Goal: Find specific page/section: Find specific page/section

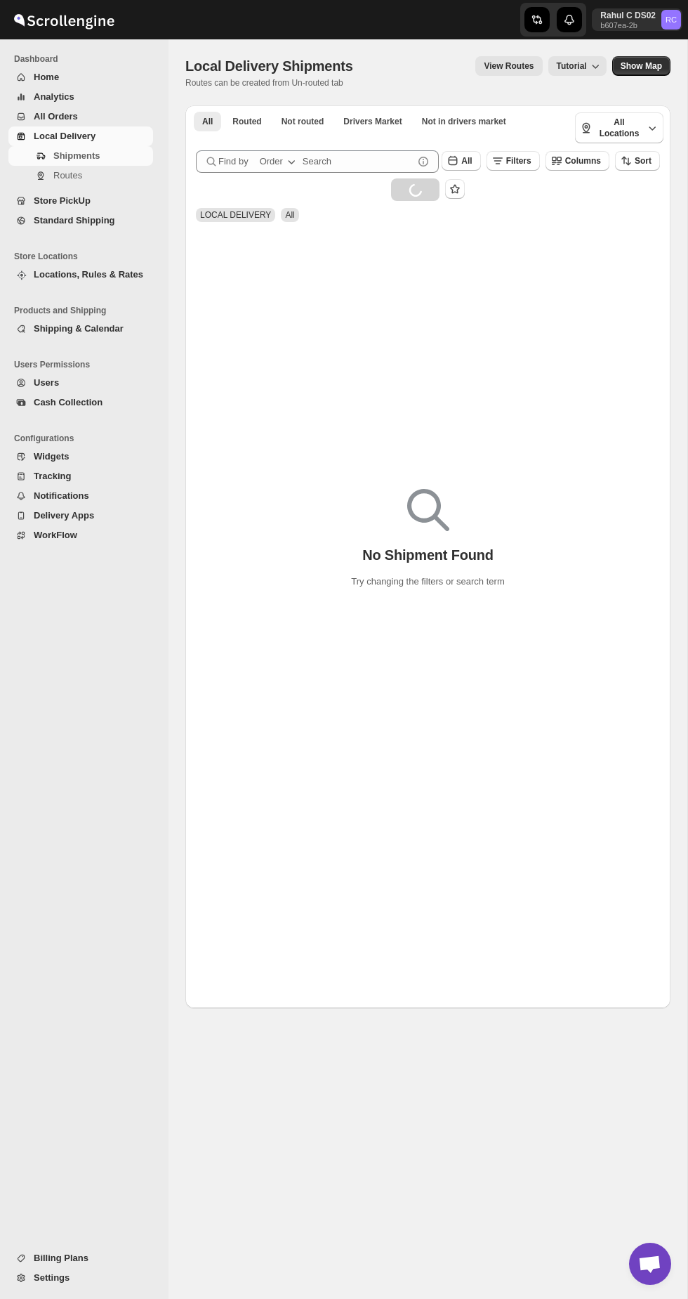
click at [51, 200] on span "Store PickUp" at bounding box center [62, 200] width 57 height 11
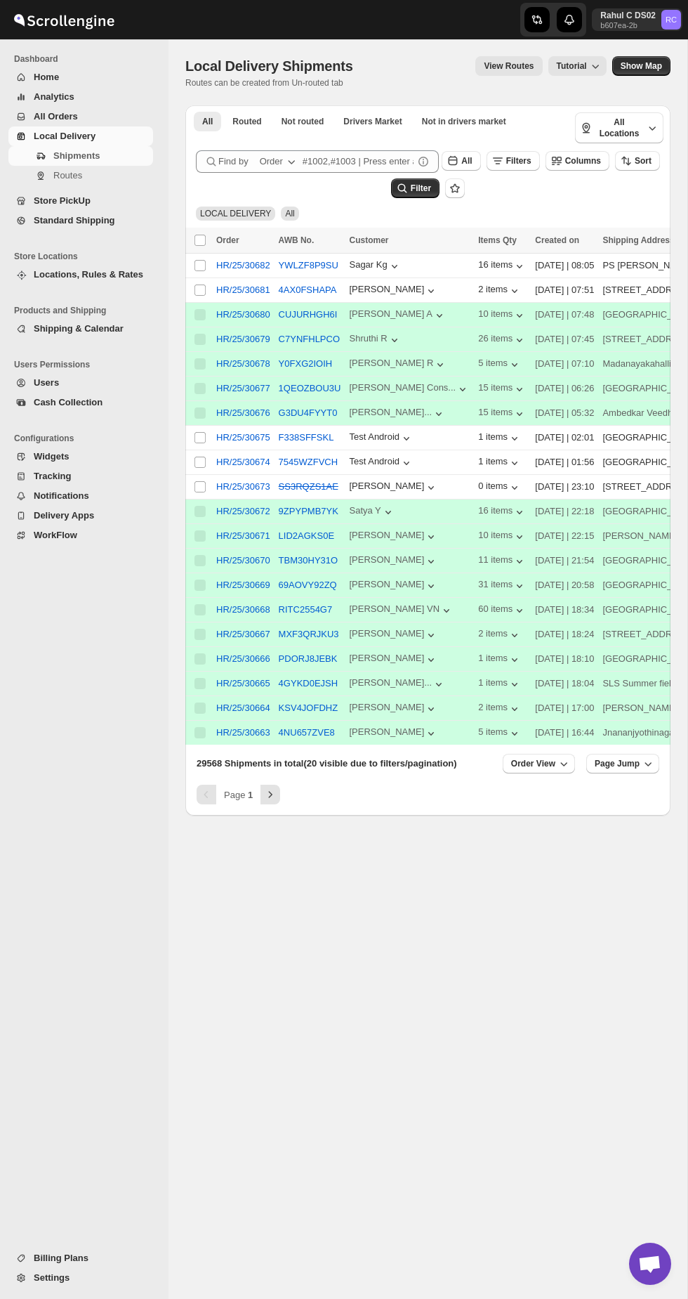
click at [52, 177] on button "Routes" at bounding box center [80, 176] width 145 height 20
